Goal: Task Accomplishment & Management: Manage account settings

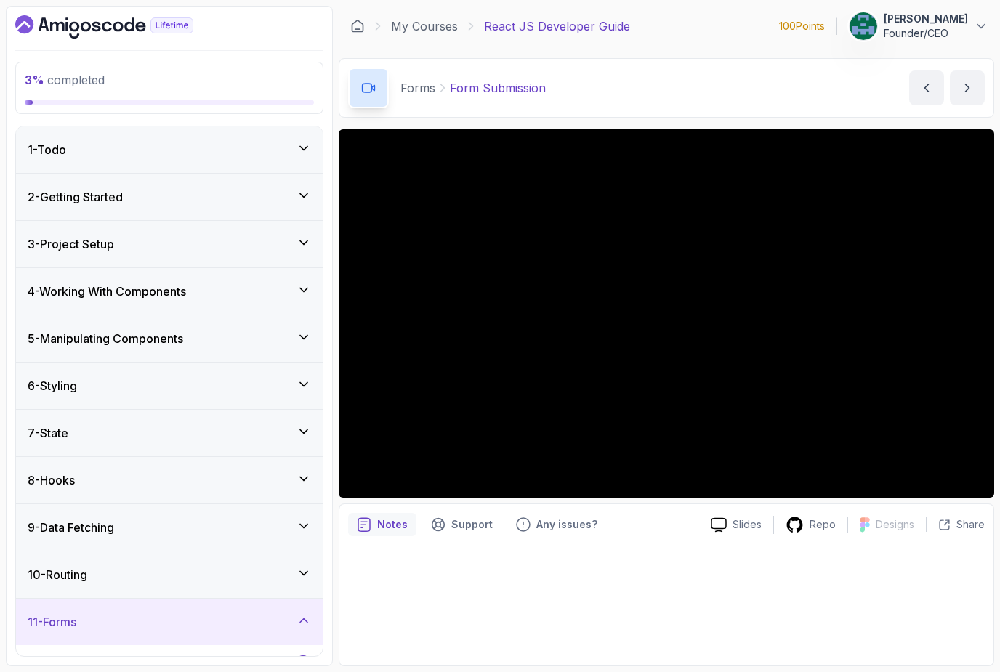
click at [976, 28] on icon at bounding box center [981, 26] width 15 height 15
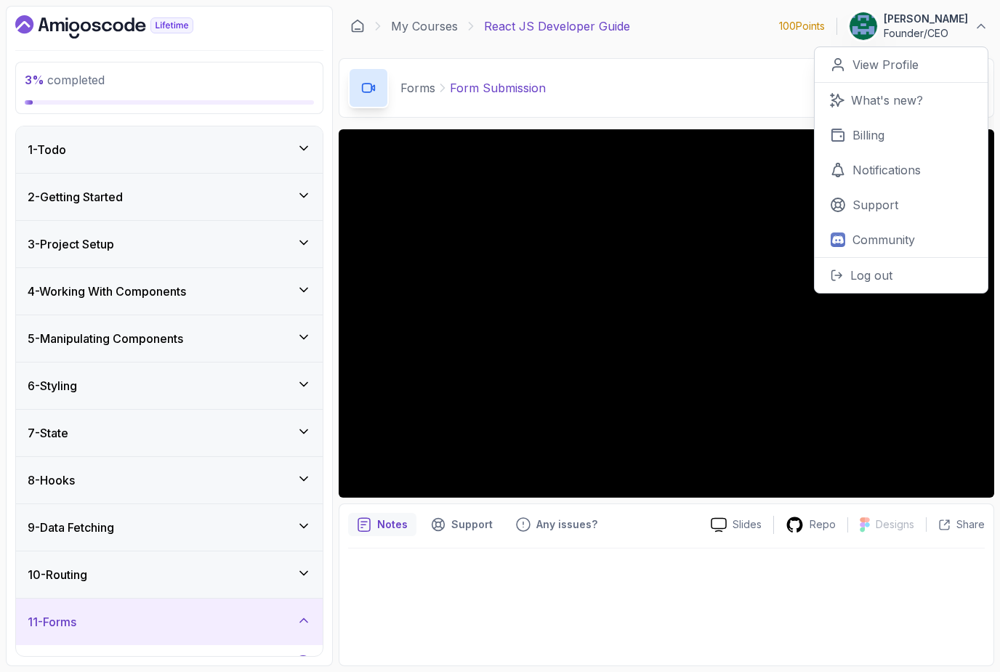
click at [931, 66] on link "View Profile" at bounding box center [901, 65] width 173 height 36
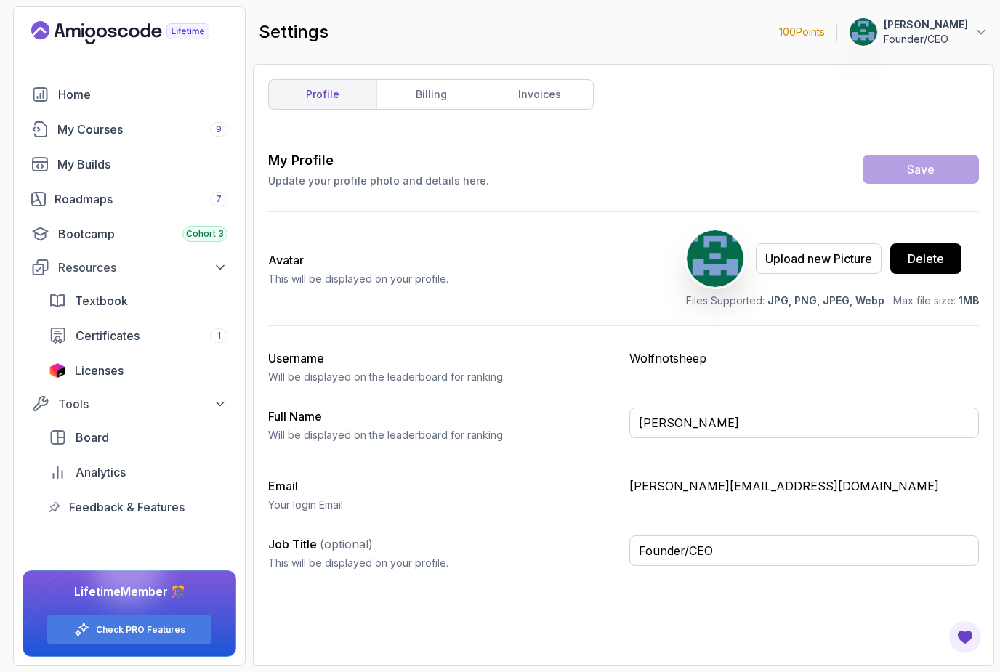
click at [438, 103] on link "billing" at bounding box center [431, 94] width 108 height 29
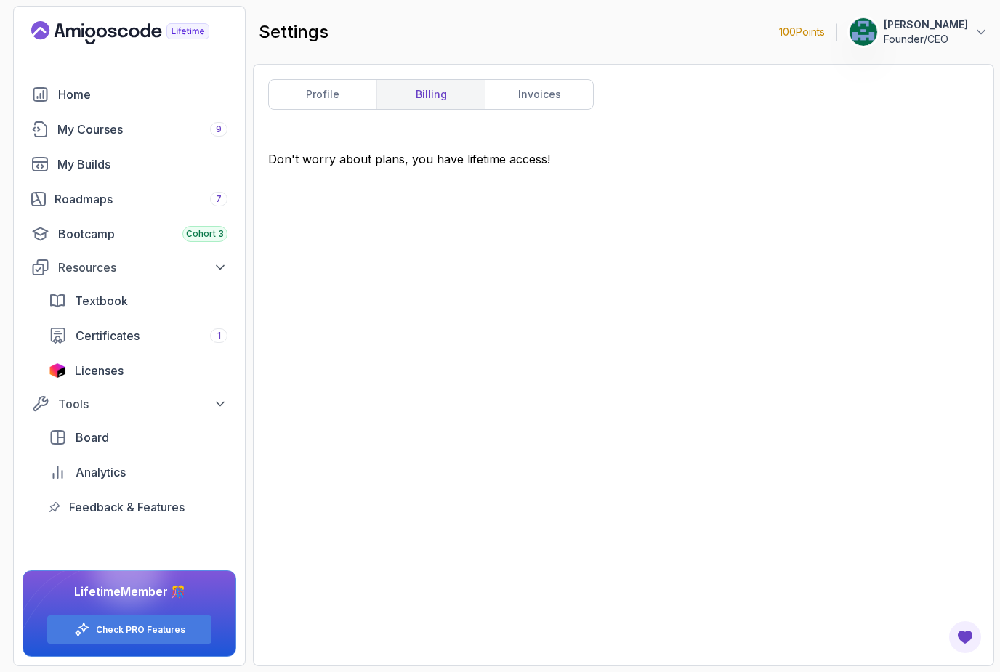
click at [550, 100] on link "invoices" at bounding box center [539, 94] width 108 height 29
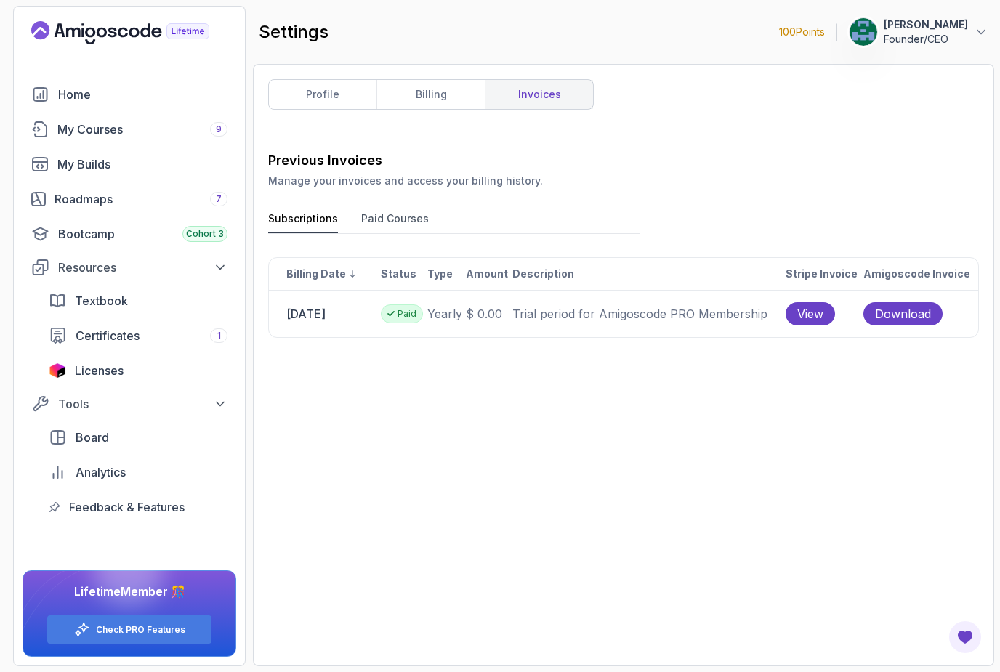
click at [396, 228] on button "Paid Courses" at bounding box center [395, 223] width 68 height 22
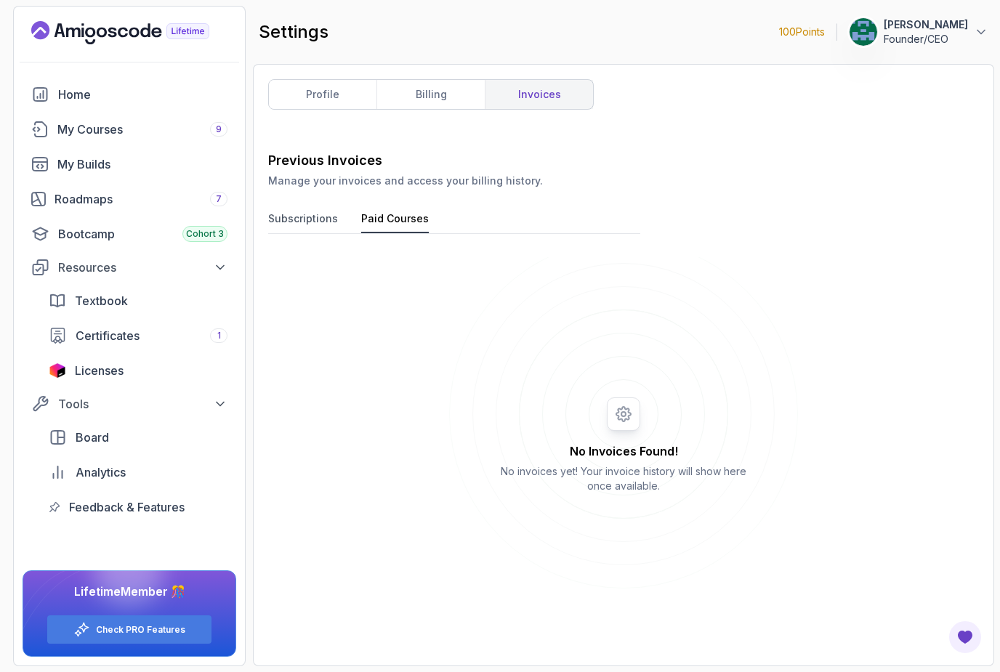
click at [145, 198] on div "Roadmaps 7" at bounding box center [141, 198] width 173 height 17
